Goal: Check status: Check status

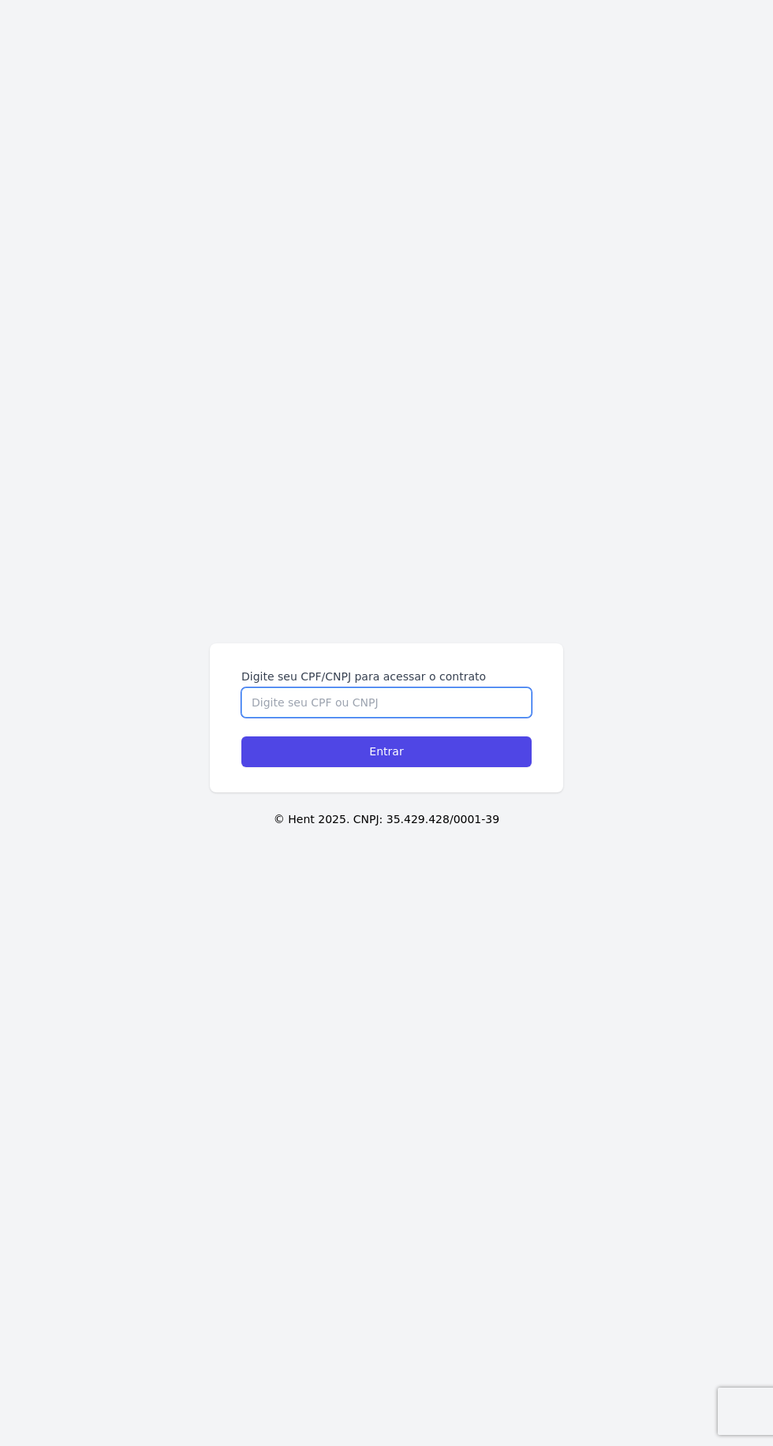
click at [458, 718] on input "Digite seu CPF/CNPJ para acessar o contrato" at bounding box center [386, 703] width 290 height 30
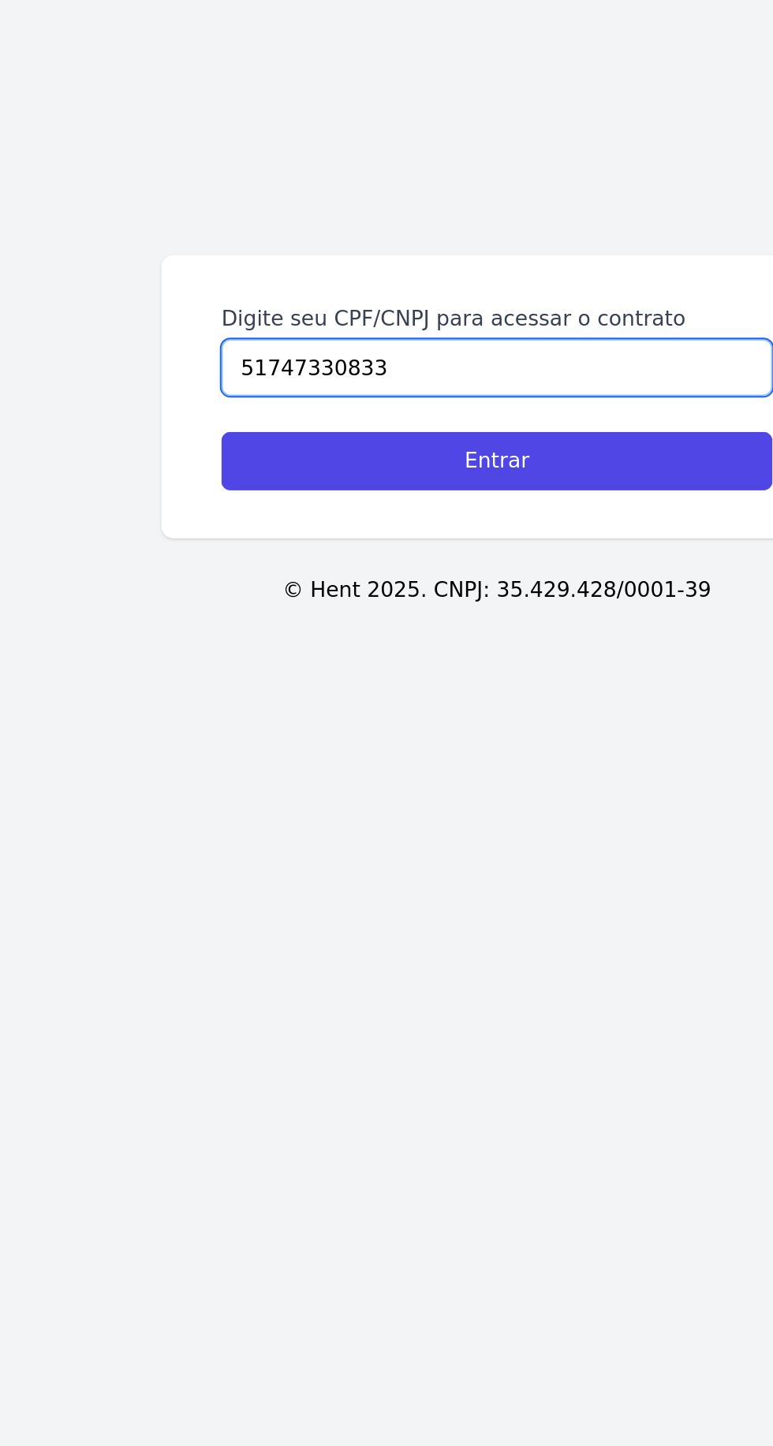
type input "51747330833"
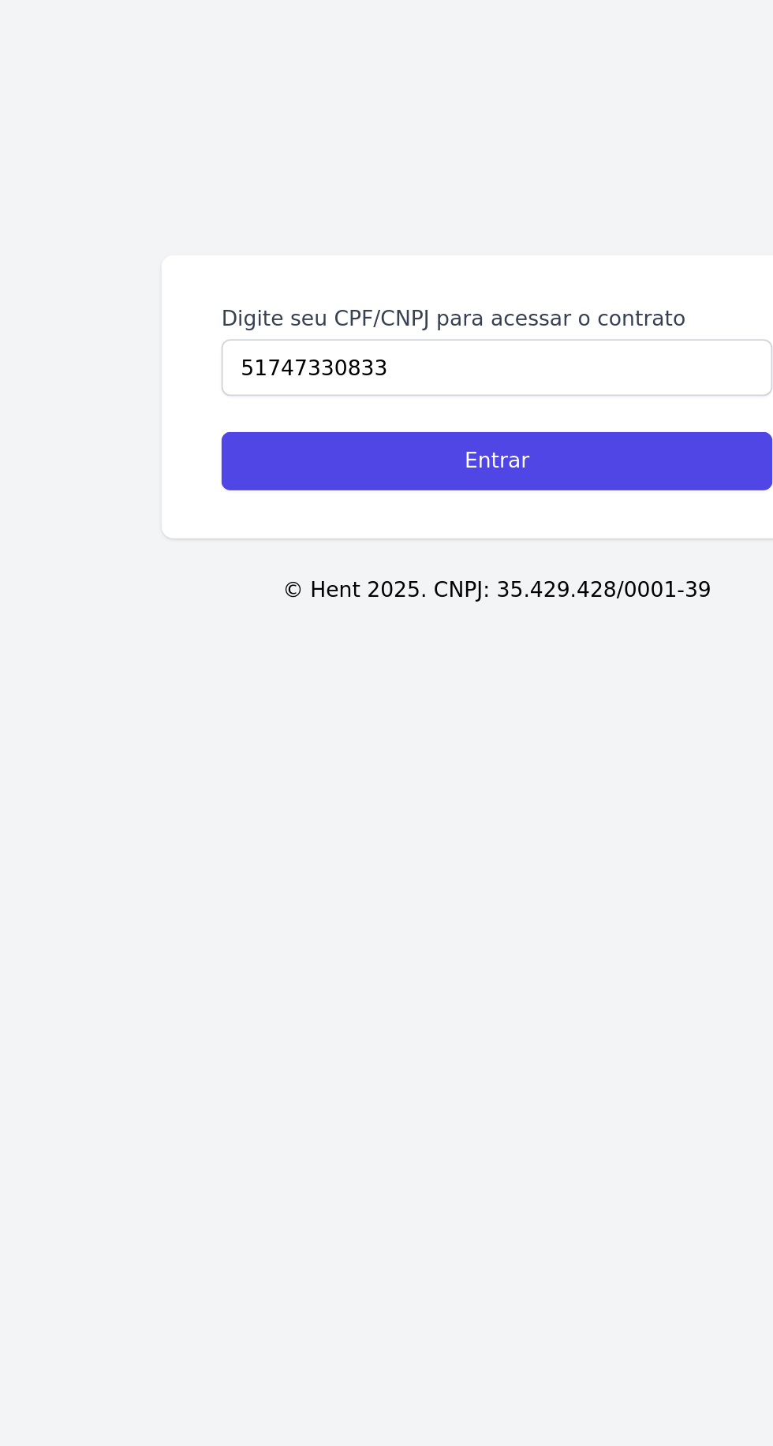
click at [401, 767] on input "Entrar" at bounding box center [386, 751] width 290 height 31
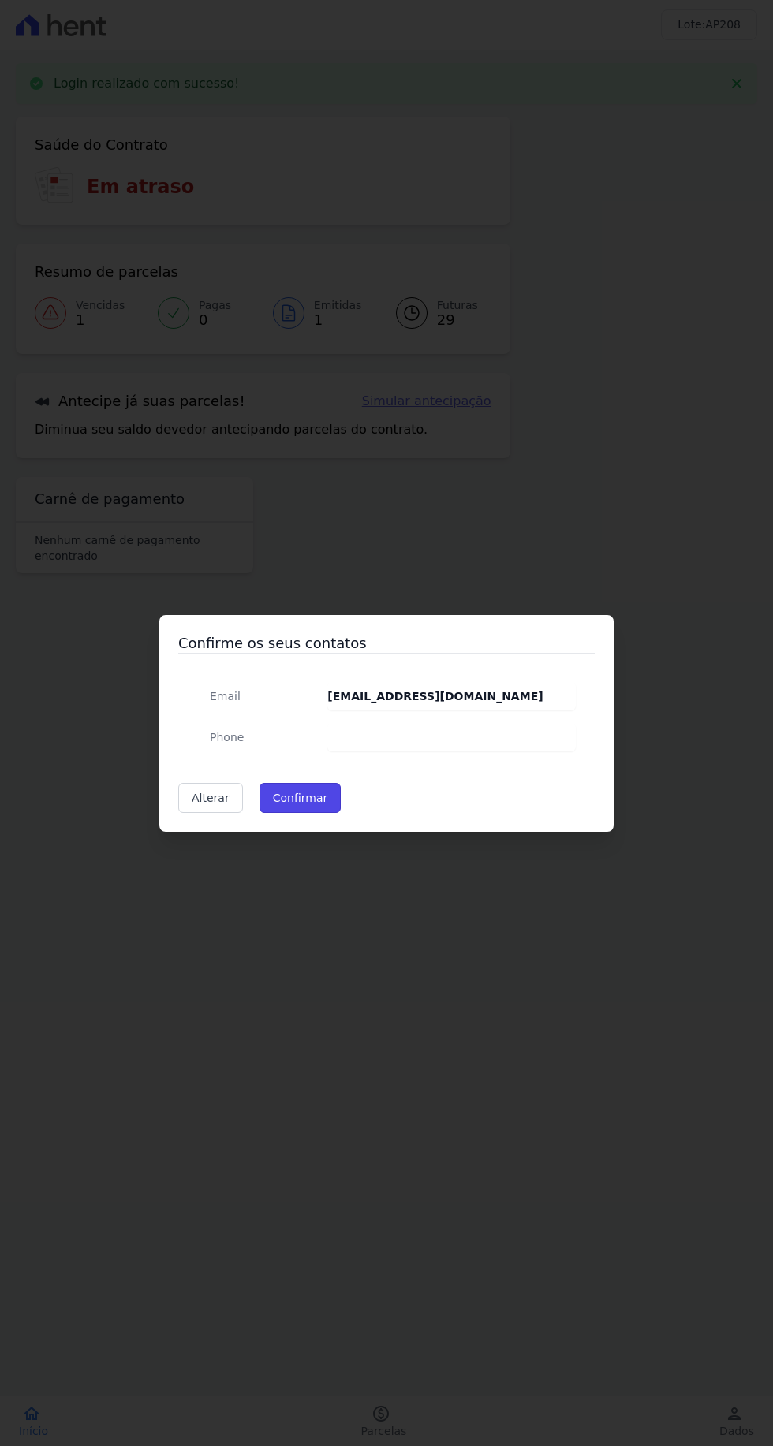
click at [296, 798] on button "Confirmar" at bounding box center [300, 798] width 82 height 30
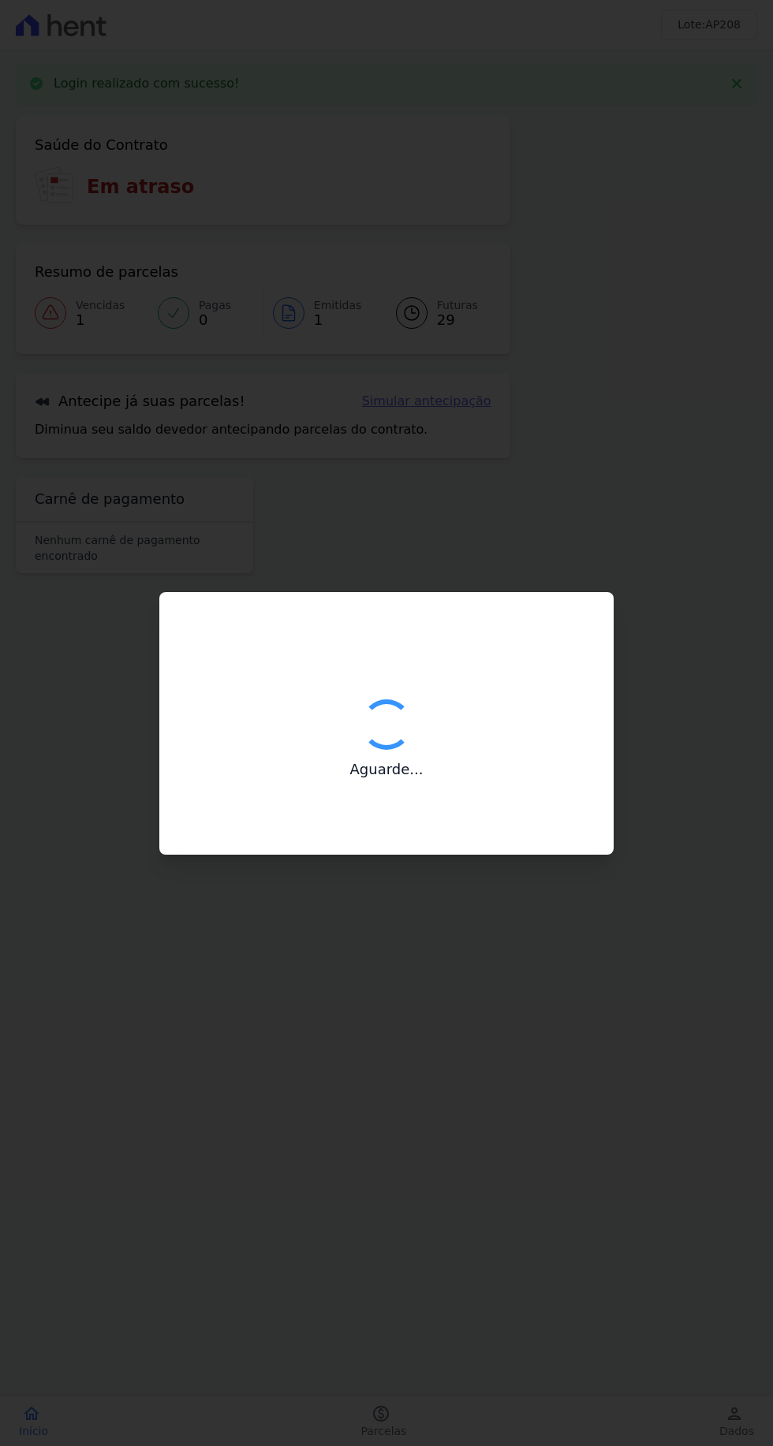
type input "Contatos confirmados com sucesso."
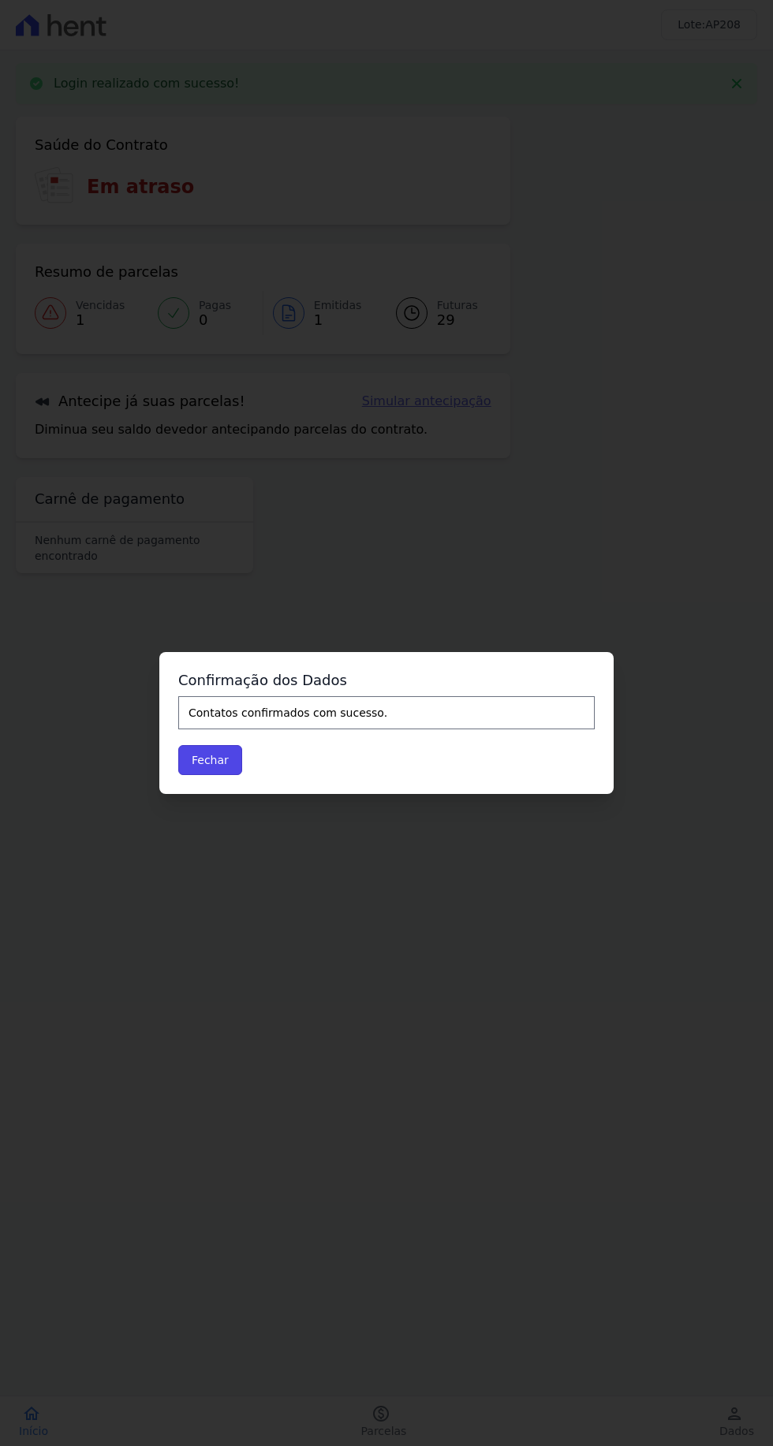
click at [222, 755] on button "Fechar" at bounding box center [210, 760] width 64 height 30
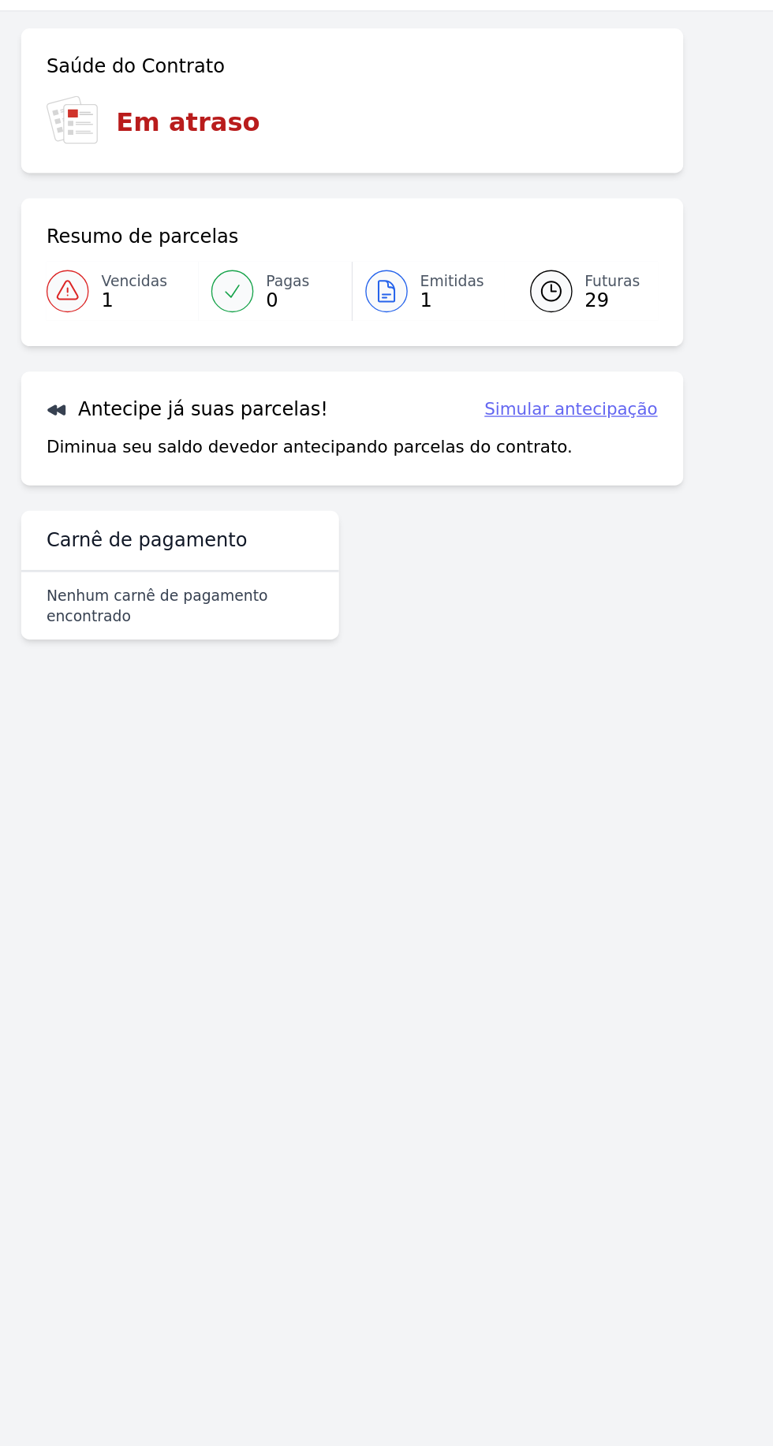
click at [50, 263] on icon at bounding box center [50, 259] width 19 height 19
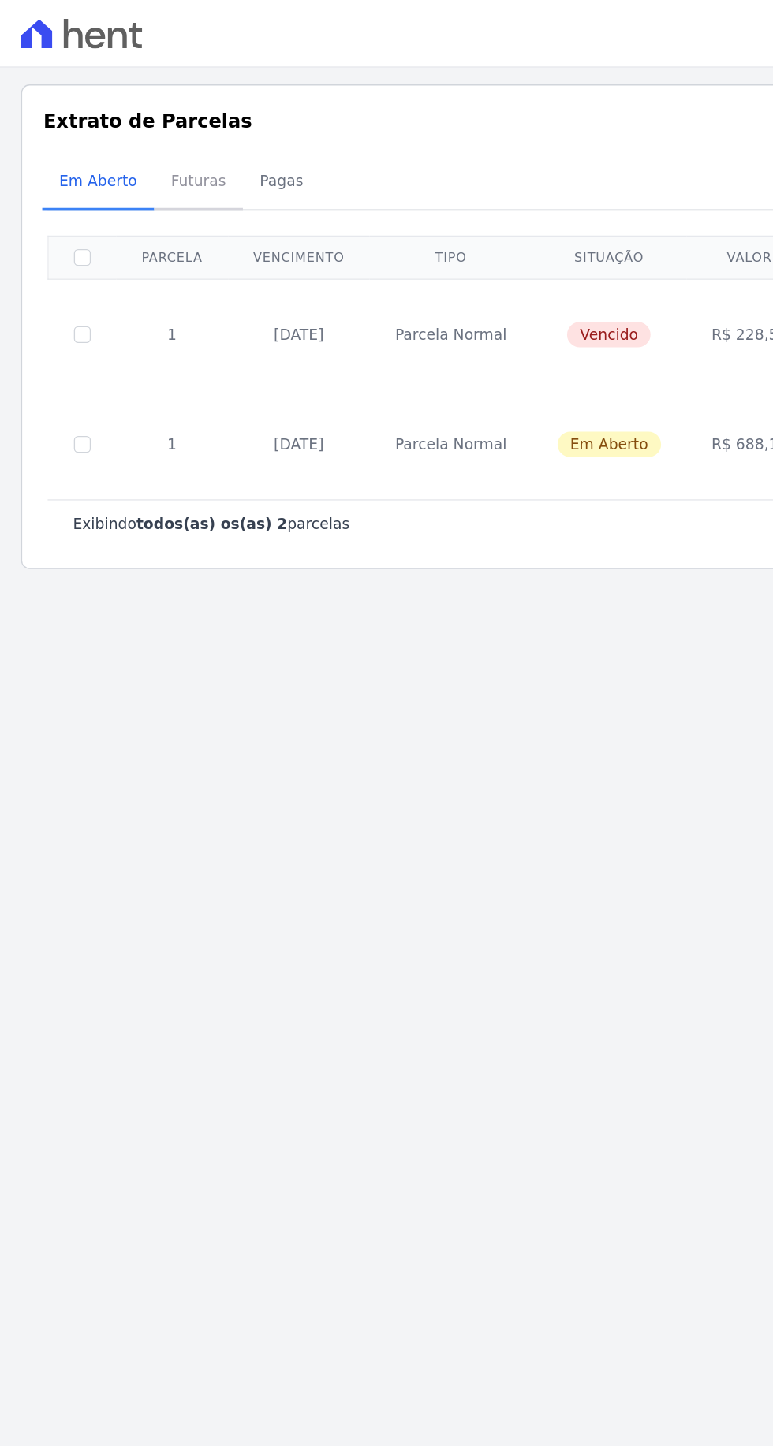
click at [140, 147] on span "Futuras" at bounding box center [148, 135] width 60 height 32
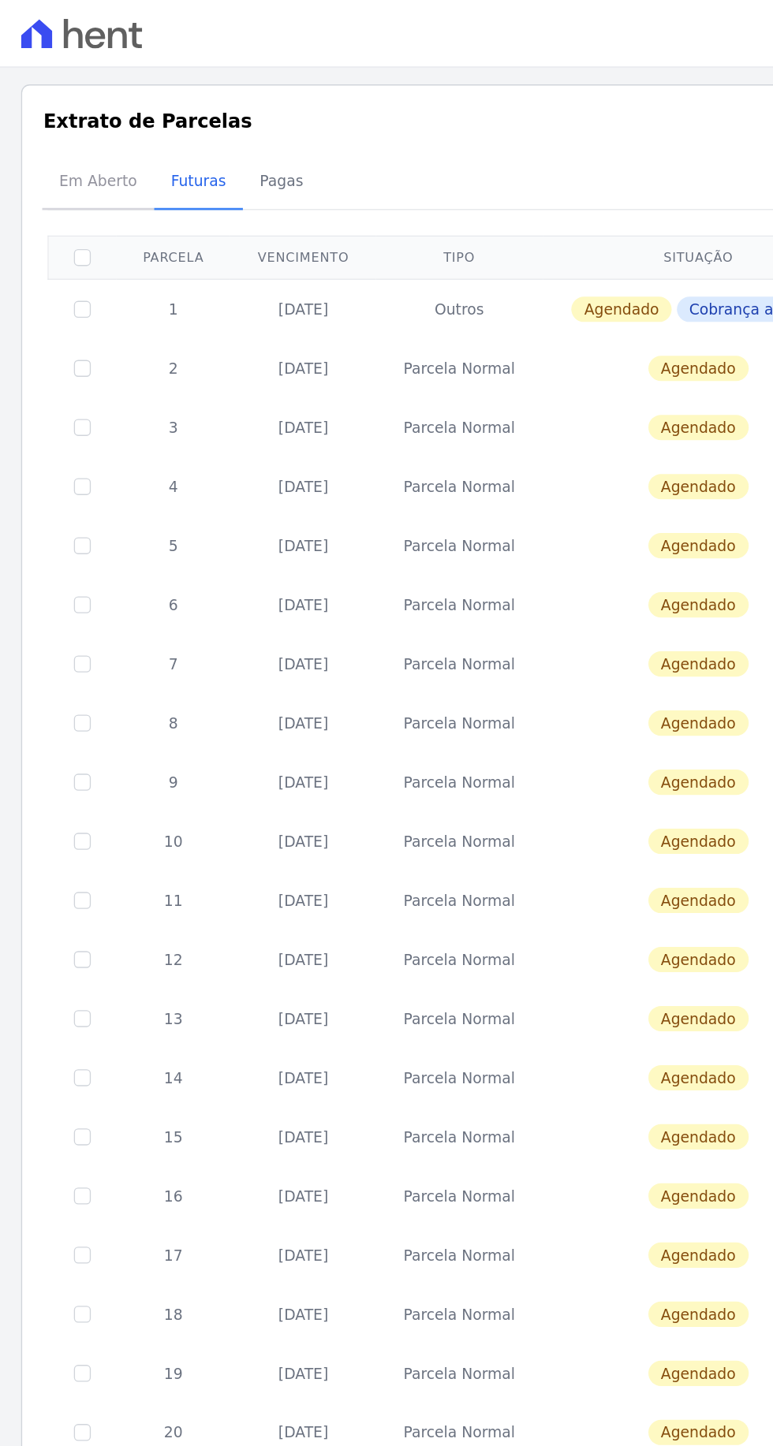
click at [71, 139] on span "Em Aberto" at bounding box center [73, 135] width 77 height 32
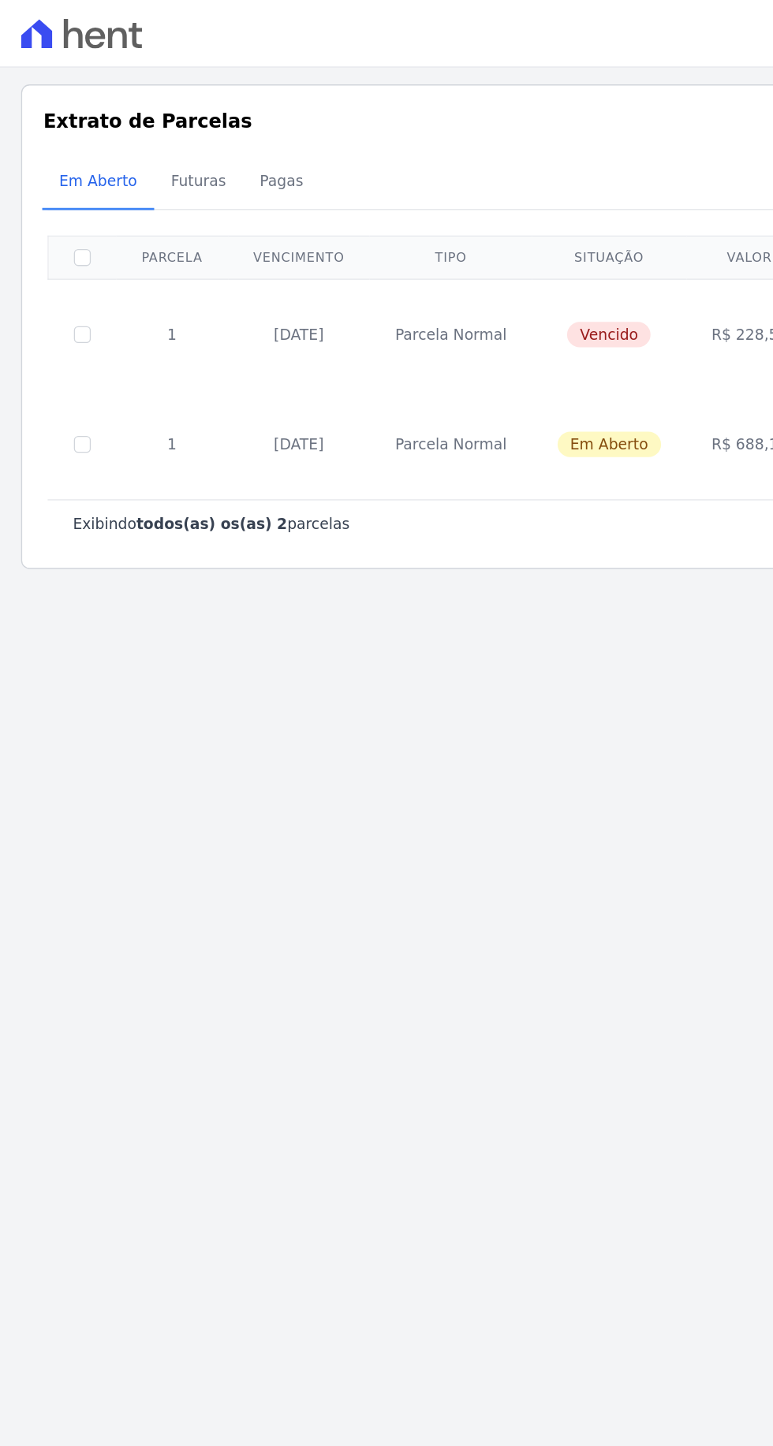
click at [205, 134] on span "Pagas" at bounding box center [210, 135] width 51 height 32
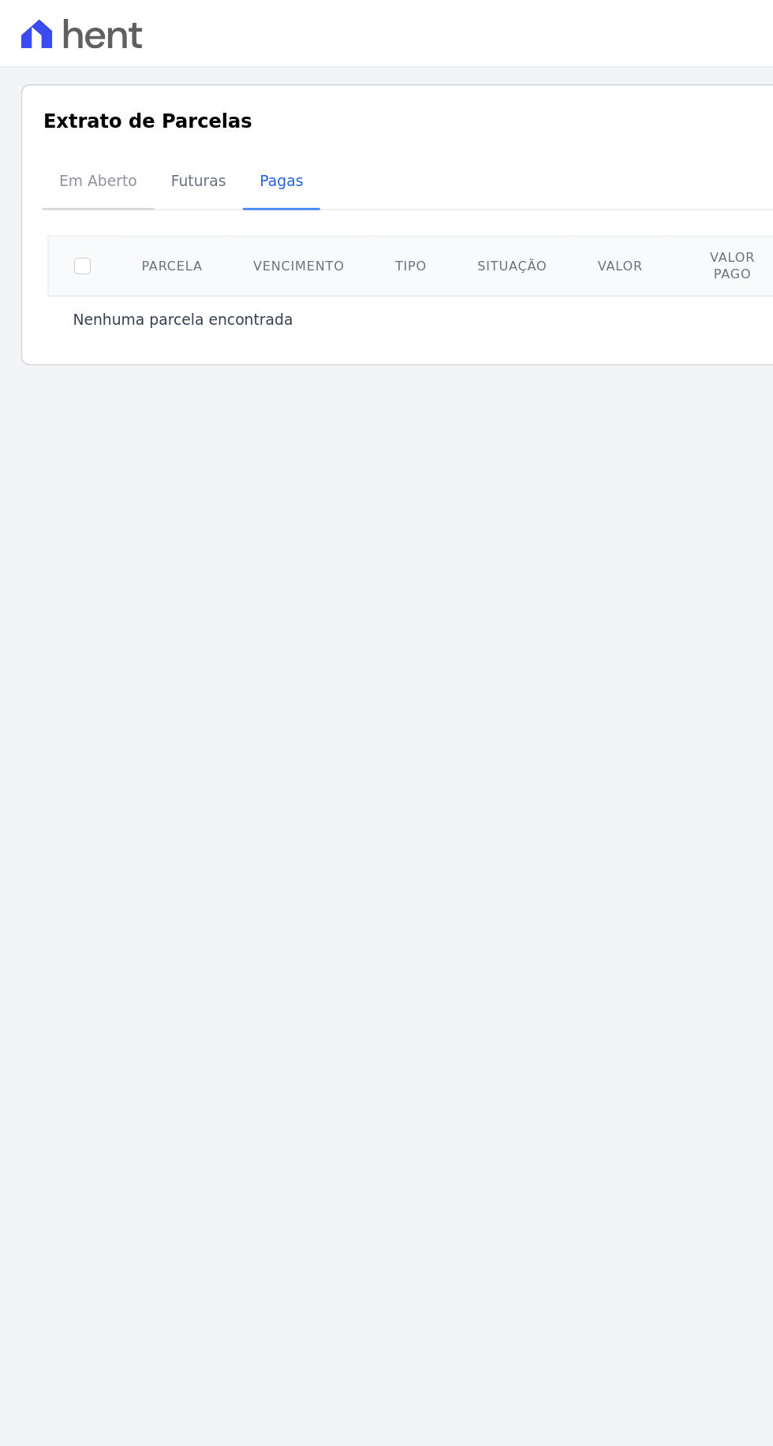
click at [86, 131] on span "Em Aberto" at bounding box center [73, 135] width 77 height 32
